Goal: Check status

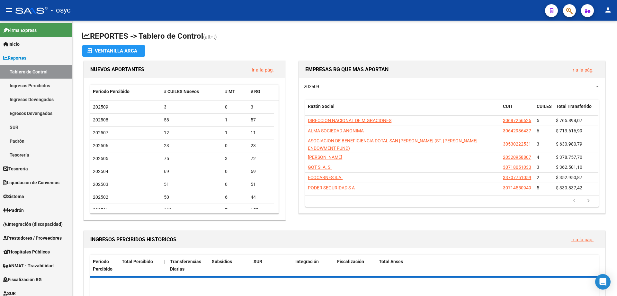
click at [565, 10] on button "button" at bounding box center [569, 10] width 13 height 13
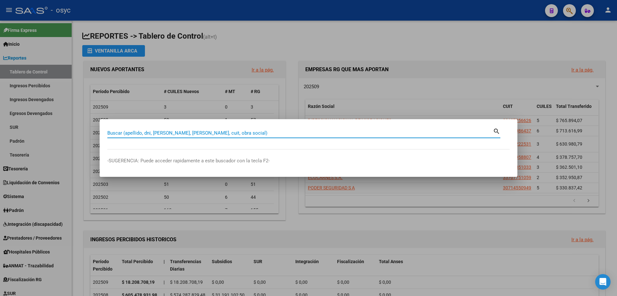
paste input "95287389"
type input "95287389"
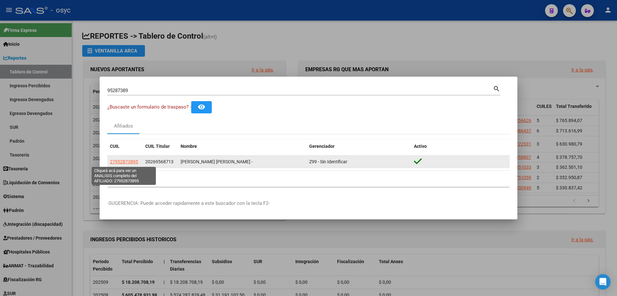
click at [127, 160] on span "27952873895" at bounding box center [124, 161] width 28 height 5
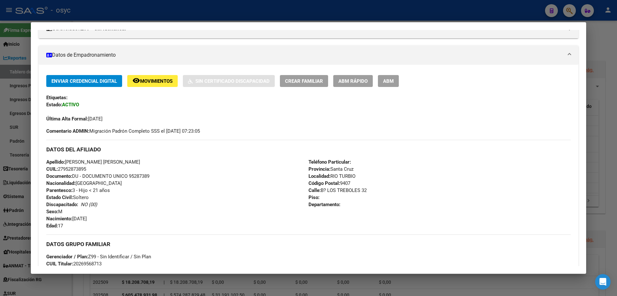
scroll to position [32, 0]
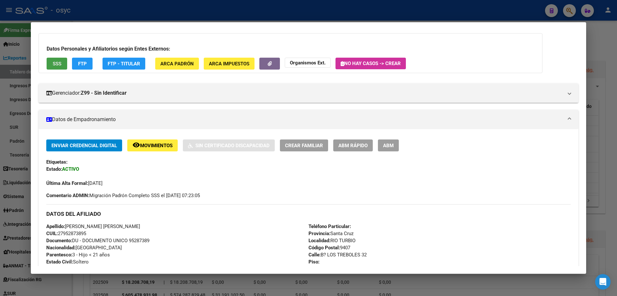
click at [62, 65] on button "SSS" at bounding box center [57, 64] width 21 height 12
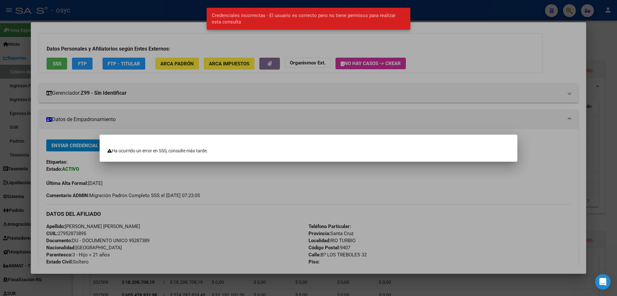
drag, startPoint x: 72, startPoint y: 65, endPoint x: 86, endPoint y: 65, distance: 14.2
click at [74, 65] on div at bounding box center [308, 148] width 617 height 296
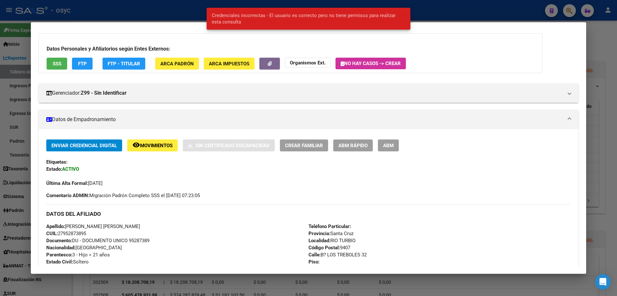
click at [86, 65] on span "FTP" at bounding box center [82, 64] width 9 height 6
